Goal: Find specific page/section: Find specific page/section

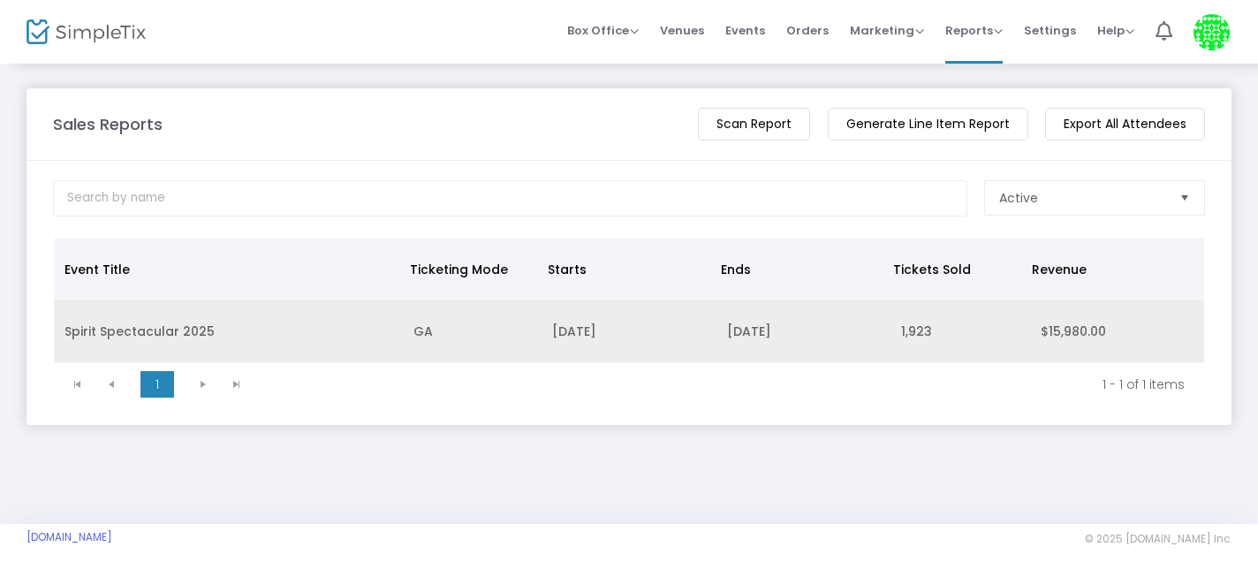
click at [75, 328] on td "Spirit Spectacular 2025" at bounding box center [228, 331] width 349 height 63
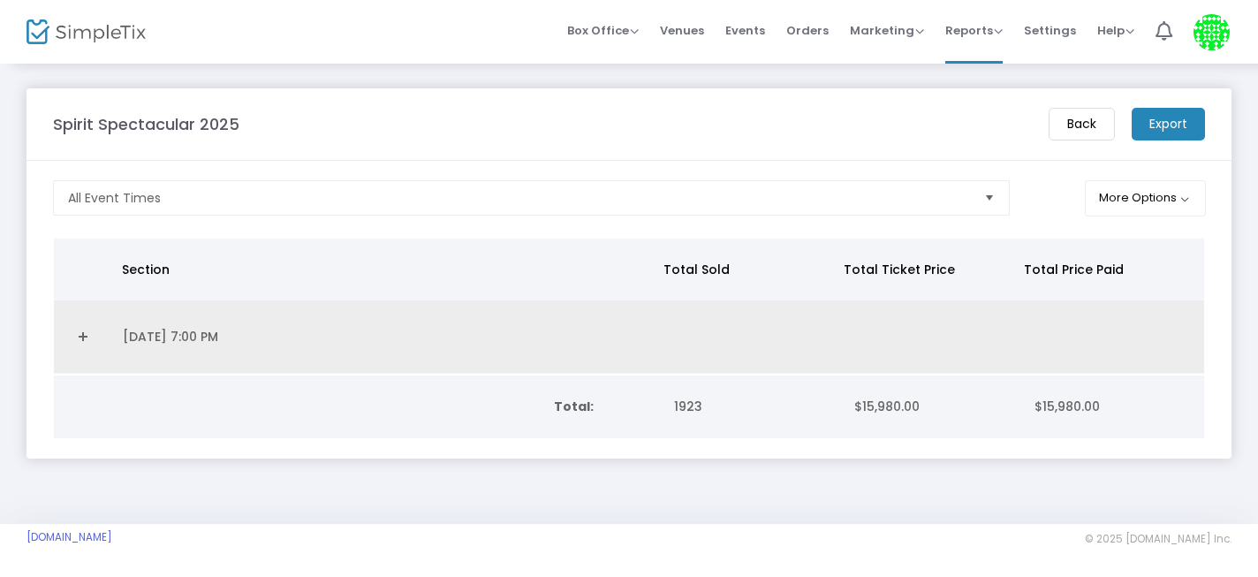
click at [88, 350] on link "Expand Details" at bounding box center [83, 337] width 37 height 28
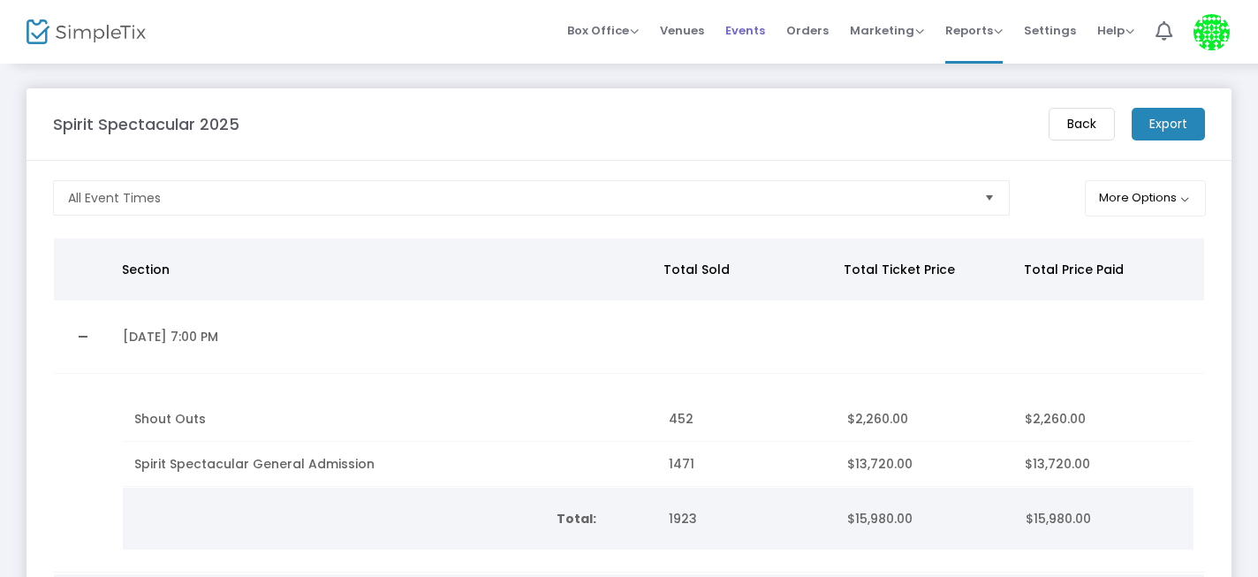
click at [753, 32] on span "Events" at bounding box center [745, 30] width 40 height 45
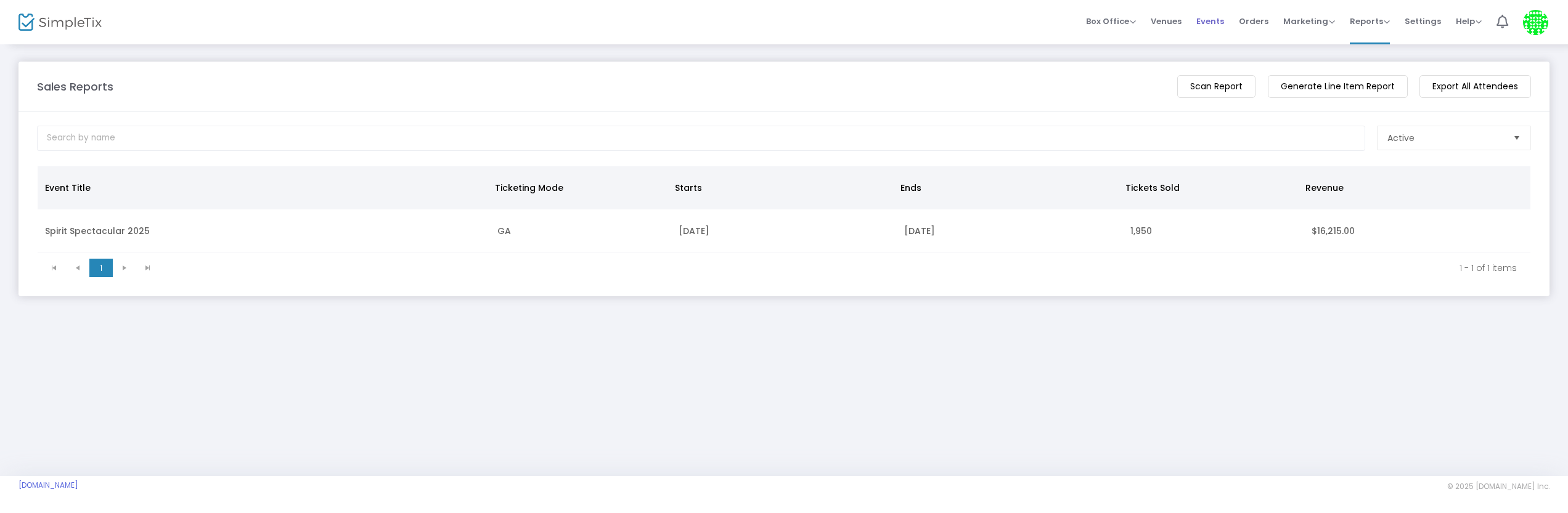
click at [1222, 23] on span "Events" at bounding box center [1210, 21] width 28 height 31
